Goal: Information Seeking & Learning: Understand process/instructions

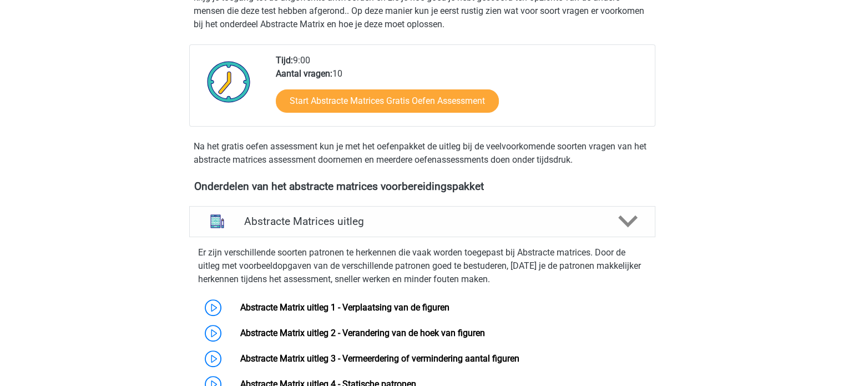
scroll to position [166, 0]
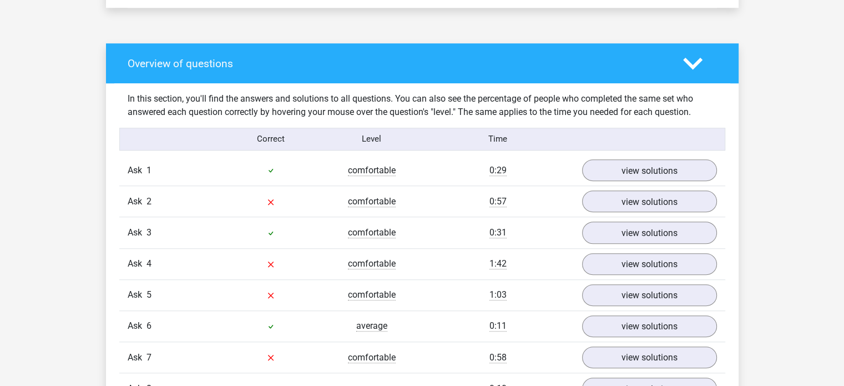
scroll to position [832, 0]
click at [631, 208] on font "view solutions" at bounding box center [649, 201] width 64 height 12
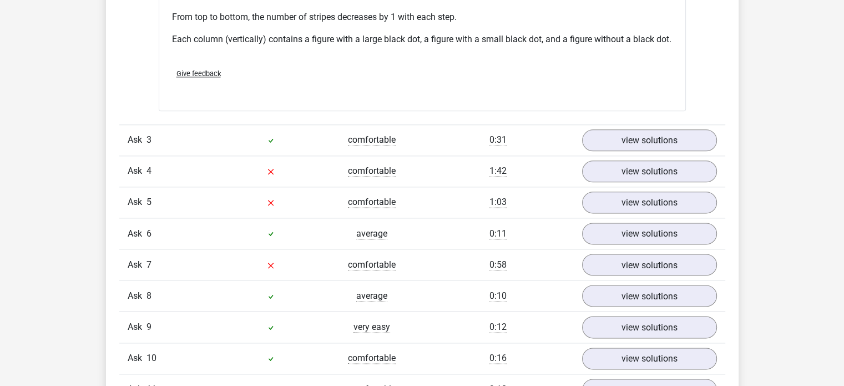
scroll to position [1387, 0]
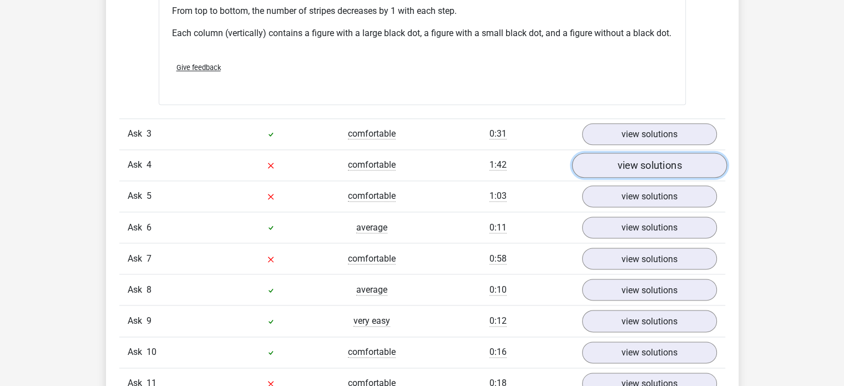
click at [626, 164] on font "view solutions" at bounding box center [649, 165] width 64 height 12
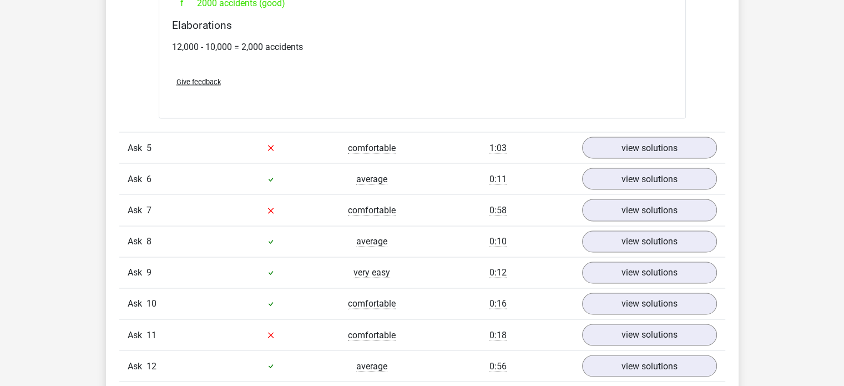
scroll to position [2108, 0]
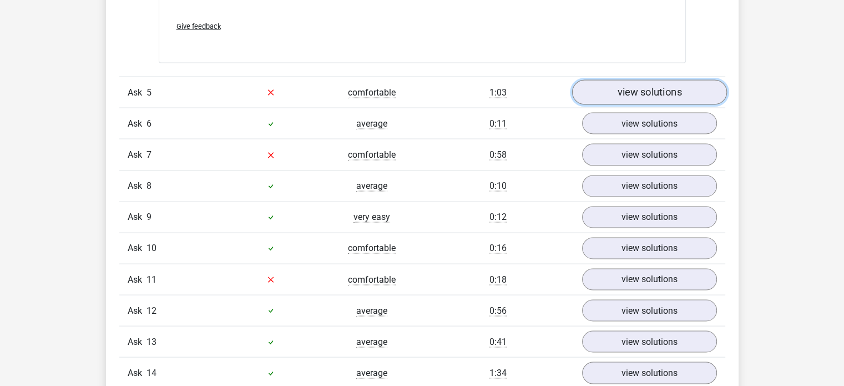
click at [629, 92] on font "view solutions" at bounding box center [649, 92] width 64 height 12
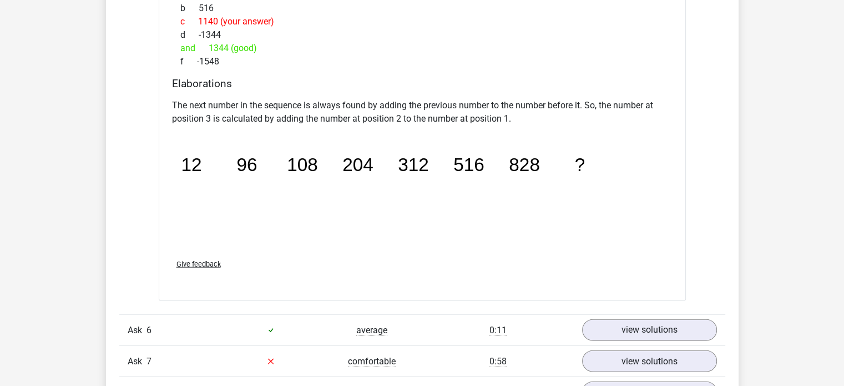
scroll to position [2441, 0]
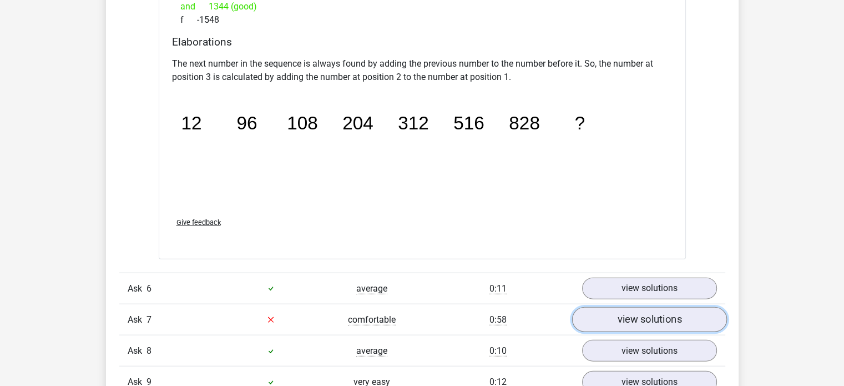
click at [637, 318] on font "view solutions" at bounding box center [649, 319] width 64 height 12
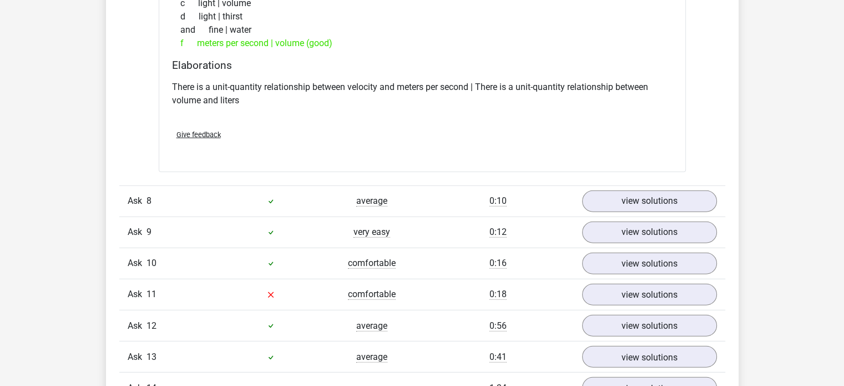
scroll to position [2885, 0]
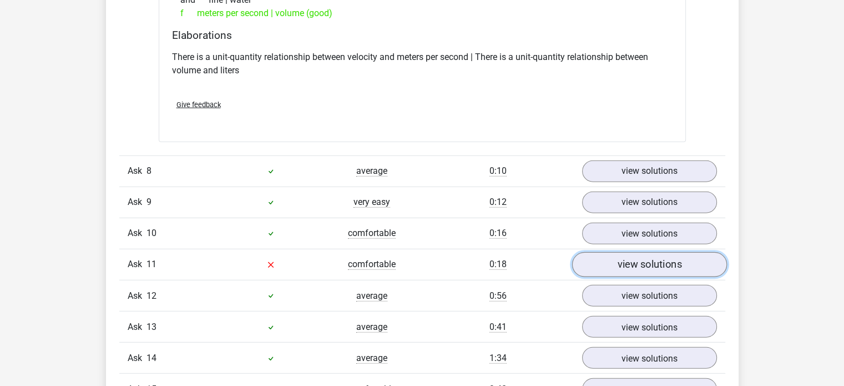
click at [615, 270] on link "view solutions" at bounding box center [648, 264] width 155 height 25
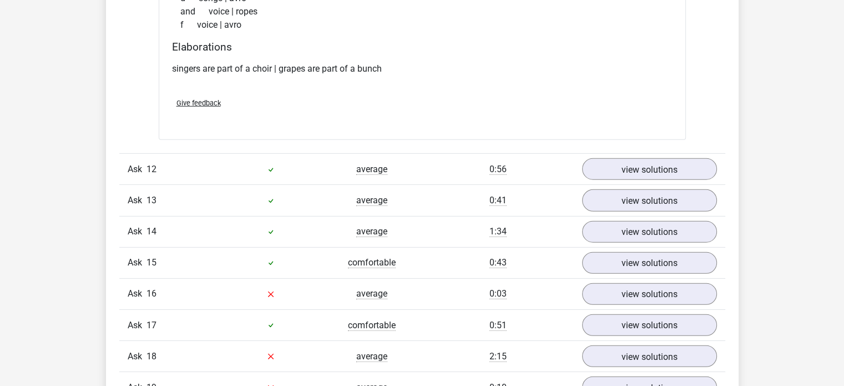
scroll to position [3274, 0]
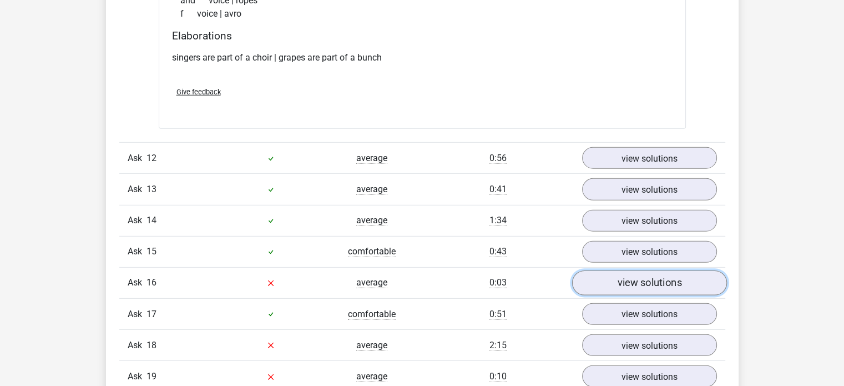
click at [697, 281] on link "view solutions" at bounding box center [648, 282] width 155 height 25
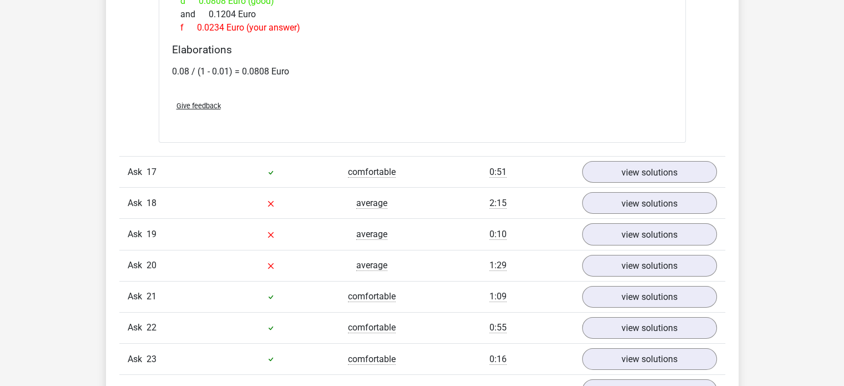
scroll to position [3995, 0]
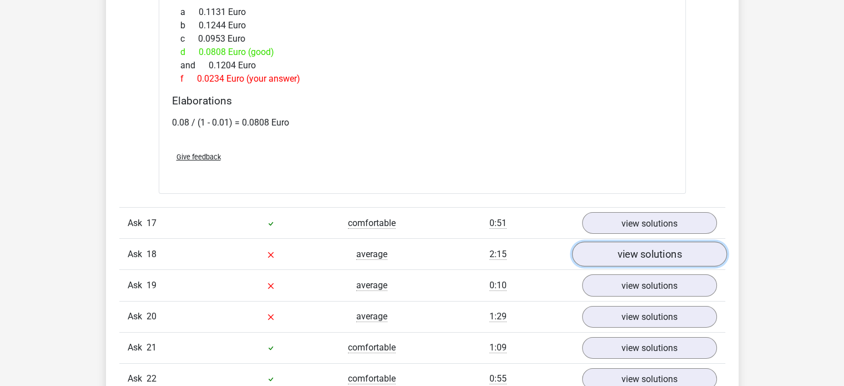
click at [633, 260] on font "view solutions" at bounding box center [649, 254] width 64 height 12
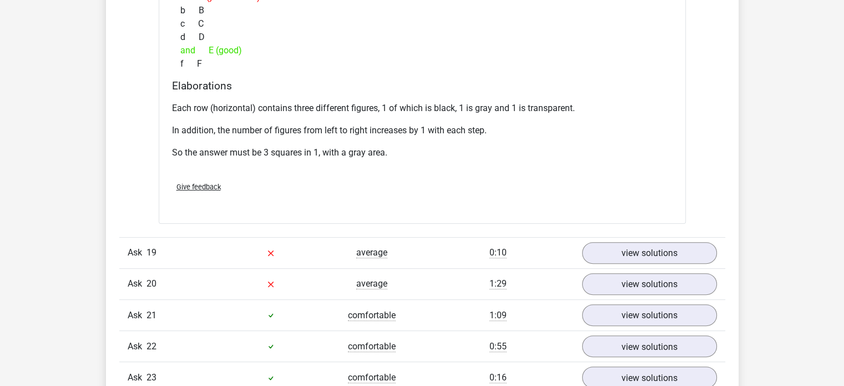
scroll to position [4605, 0]
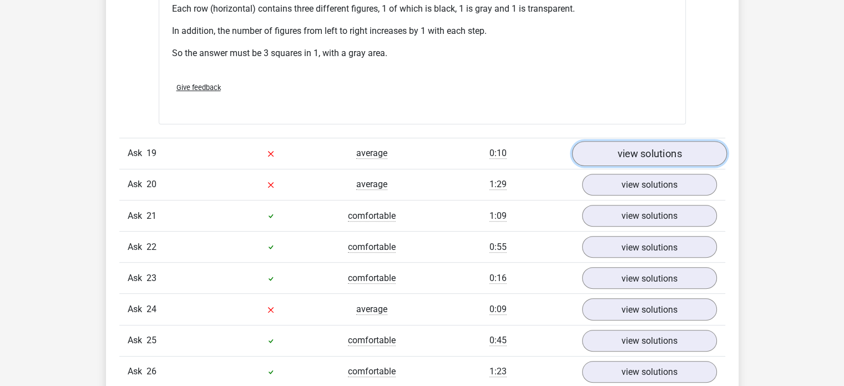
click at [648, 163] on link "view solutions" at bounding box center [648, 153] width 155 height 25
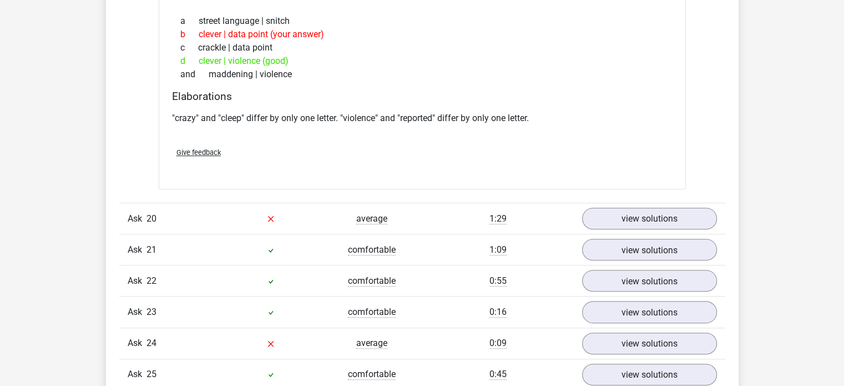
scroll to position [4827, 0]
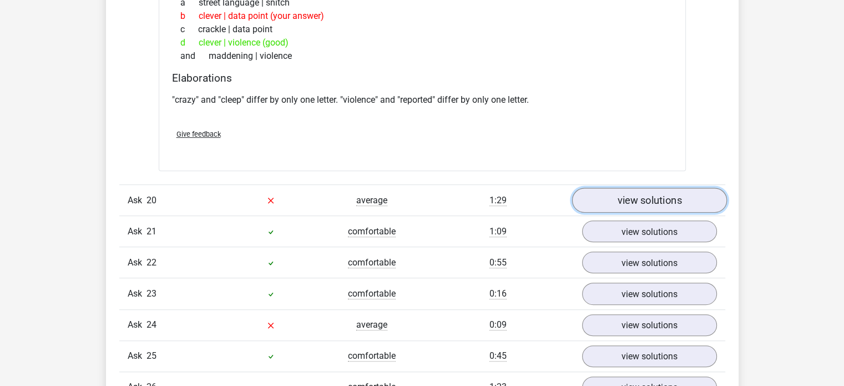
click at [623, 201] on font "view solutions" at bounding box center [649, 200] width 64 height 12
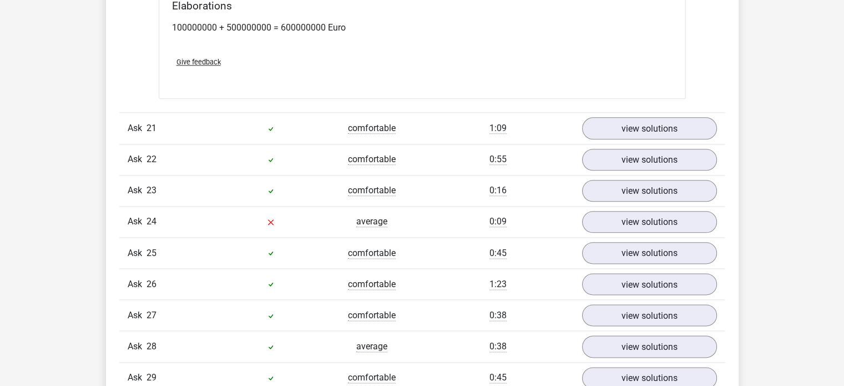
scroll to position [5548, 0]
click at [649, 219] on font "view solutions" at bounding box center [649, 221] width 64 height 12
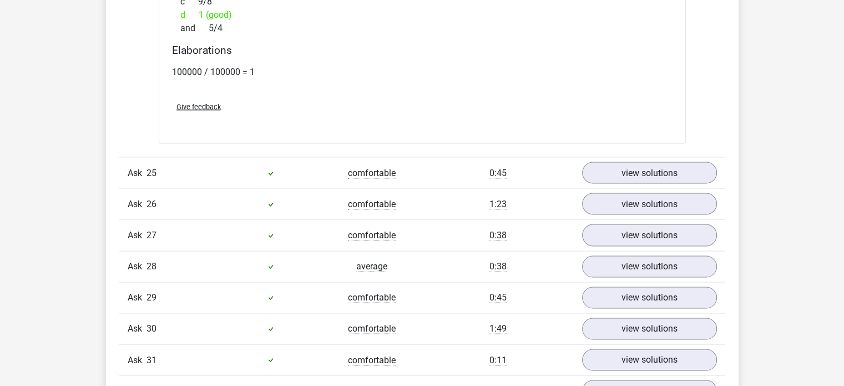
scroll to position [6270, 0]
